Goal: Transaction & Acquisition: Book appointment/travel/reservation

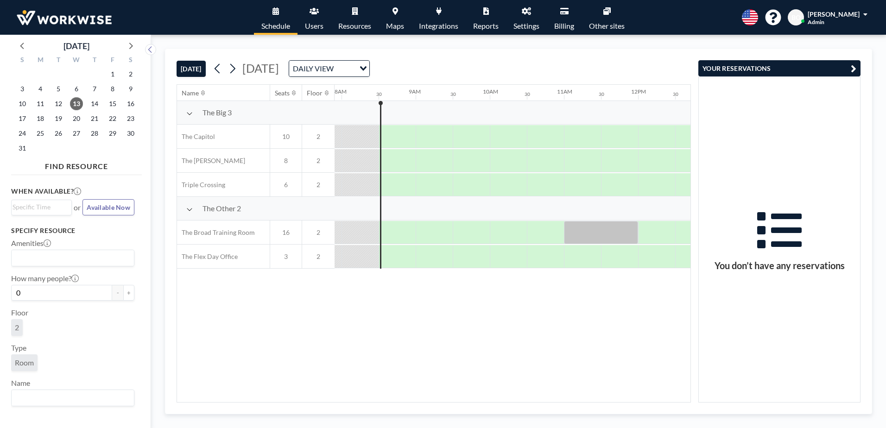
scroll to position [0, 593]
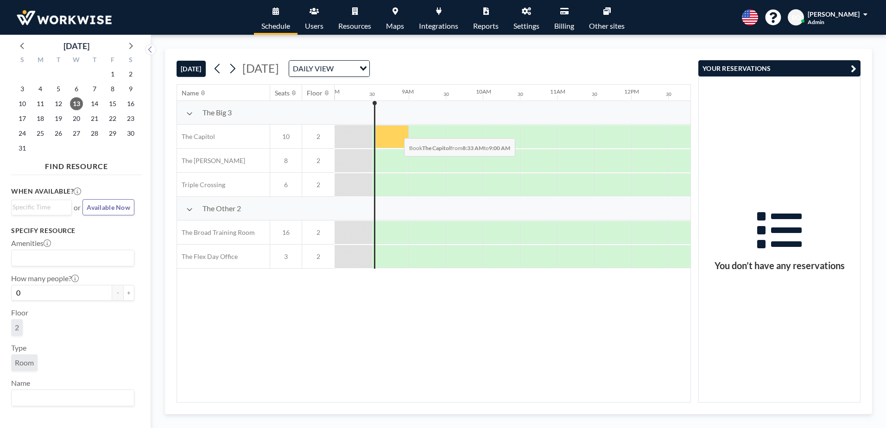
click at [396, 131] on div at bounding box center [391, 136] width 33 height 23
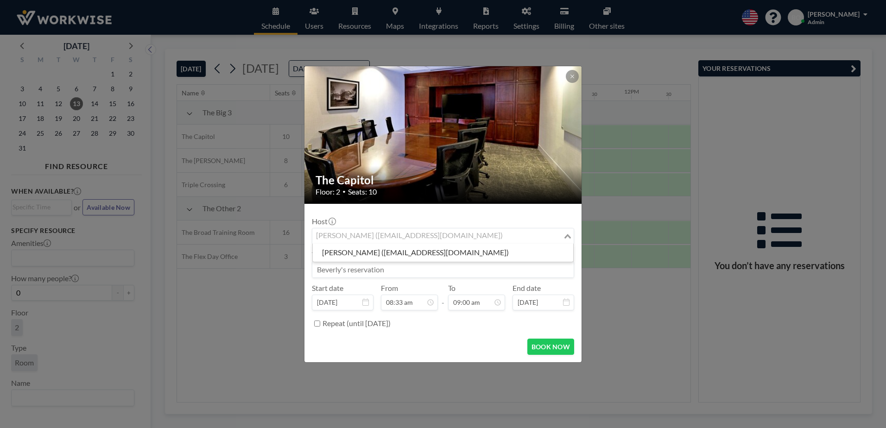
click at [410, 234] on div "[PERSON_NAME] ([EMAIL_ADDRESS][DOMAIN_NAME])" at bounding box center [437, 235] width 251 height 14
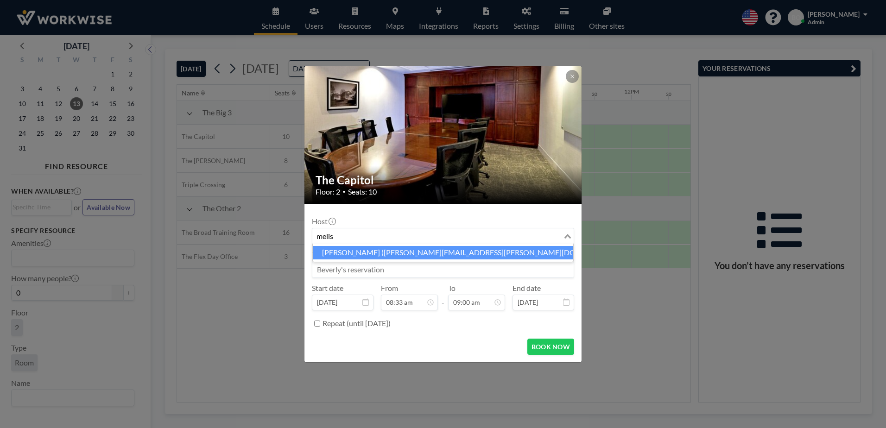
click at [431, 251] on li "[PERSON_NAME] ([PERSON_NAME][EMAIL_ADDRESS][PERSON_NAME][DOMAIN_NAME])" at bounding box center [443, 252] width 260 height 13
type input "melis"
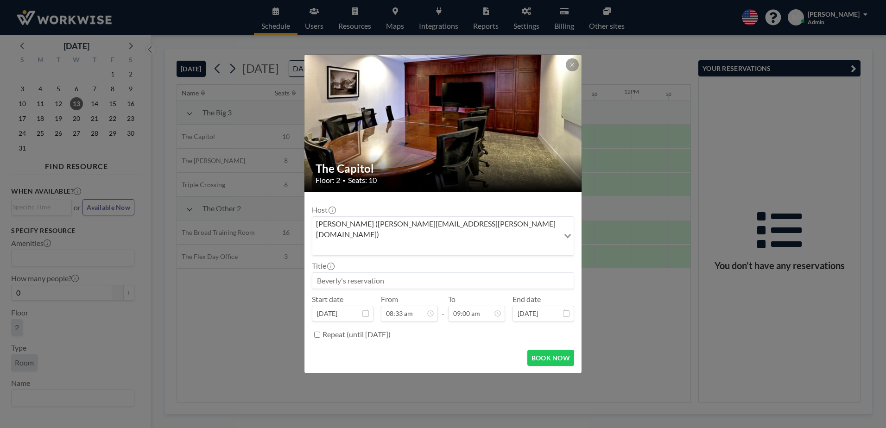
click at [396, 273] on input at bounding box center [442, 281] width 261 height 16
type input "Ascendion Reservation"
click at [468, 306] on input "09:00 am" at bounding box center [476, 314] width 57 height 16
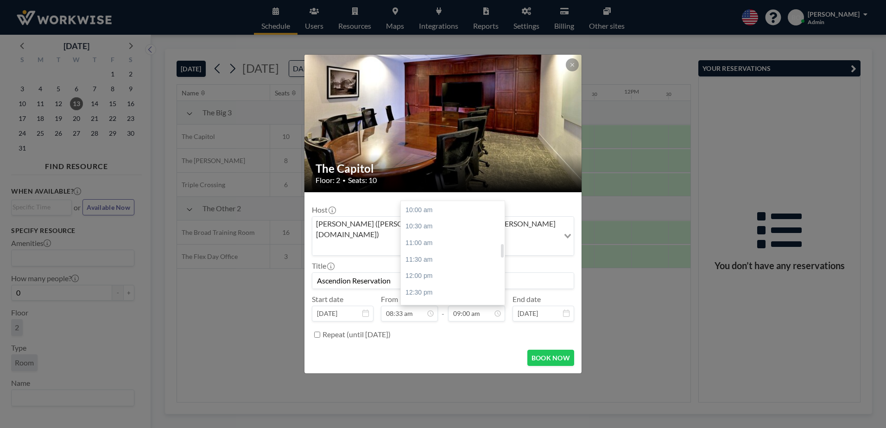
click at [501, 244] on div at bounding box center [502, 250] width 3 height 13
click at [422, 268] on div "12:00 pm" at bounding box center [455, 276] width 108 height 17
type input "12:00 pm"
click at [542, 350] on button "BOOK NOW" at bounding box center [550, 358] width 47 height 16
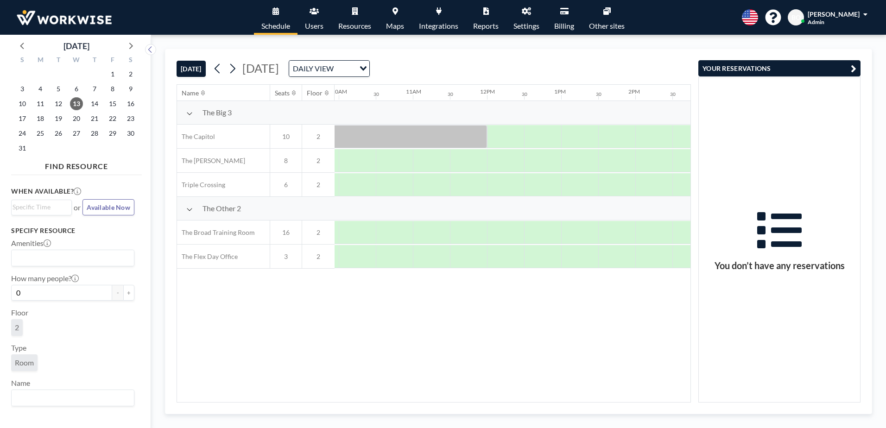
scroll to position [0, 731]
click at [195, 66] on button "[DATE]" at bounding box center [190, 69] width 29 height 16
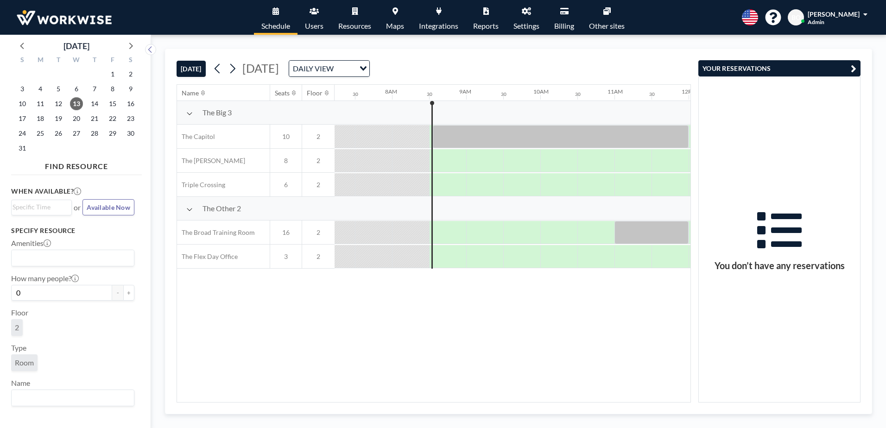
scroll to position [0, 593]
